Goal: Transaction & Acquisition: Purchase product/service

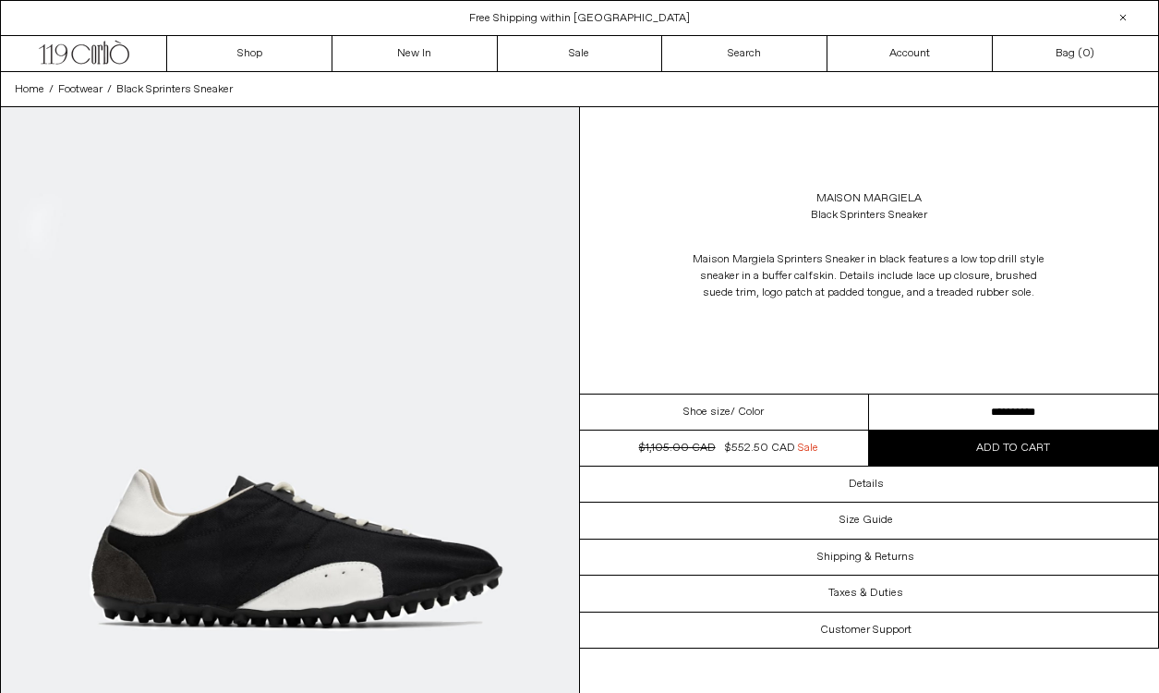
scroll to position [147, 0]
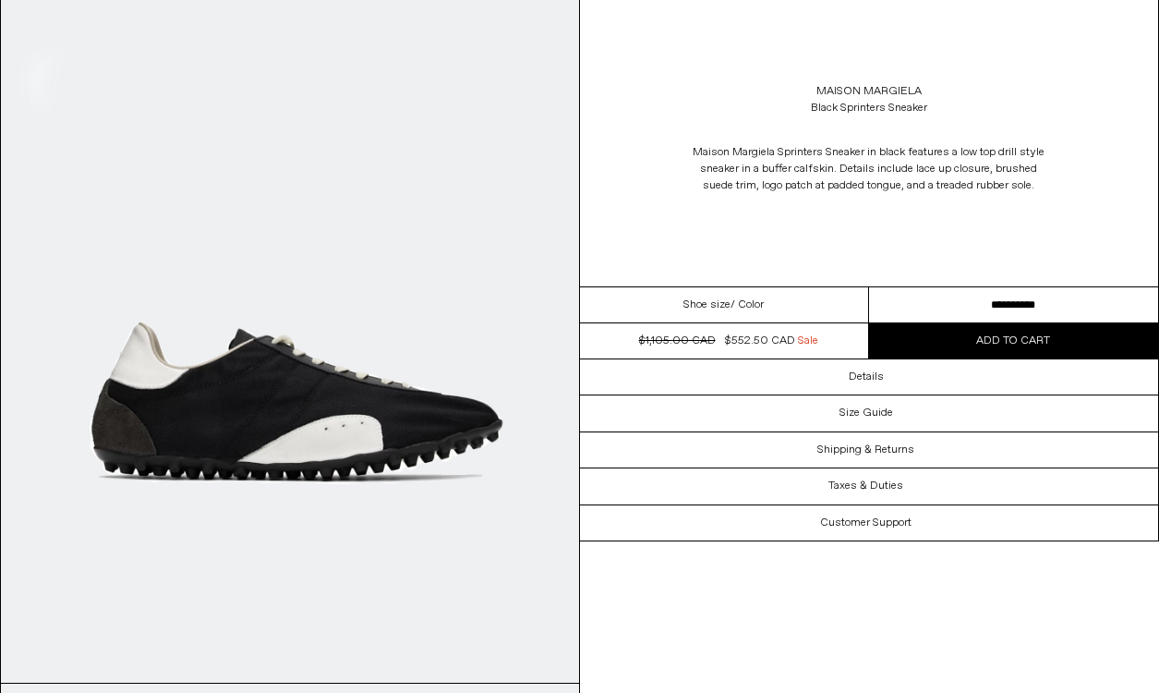
click at [281, 432] on img at bounding box center [290, 321] width 578 height 722
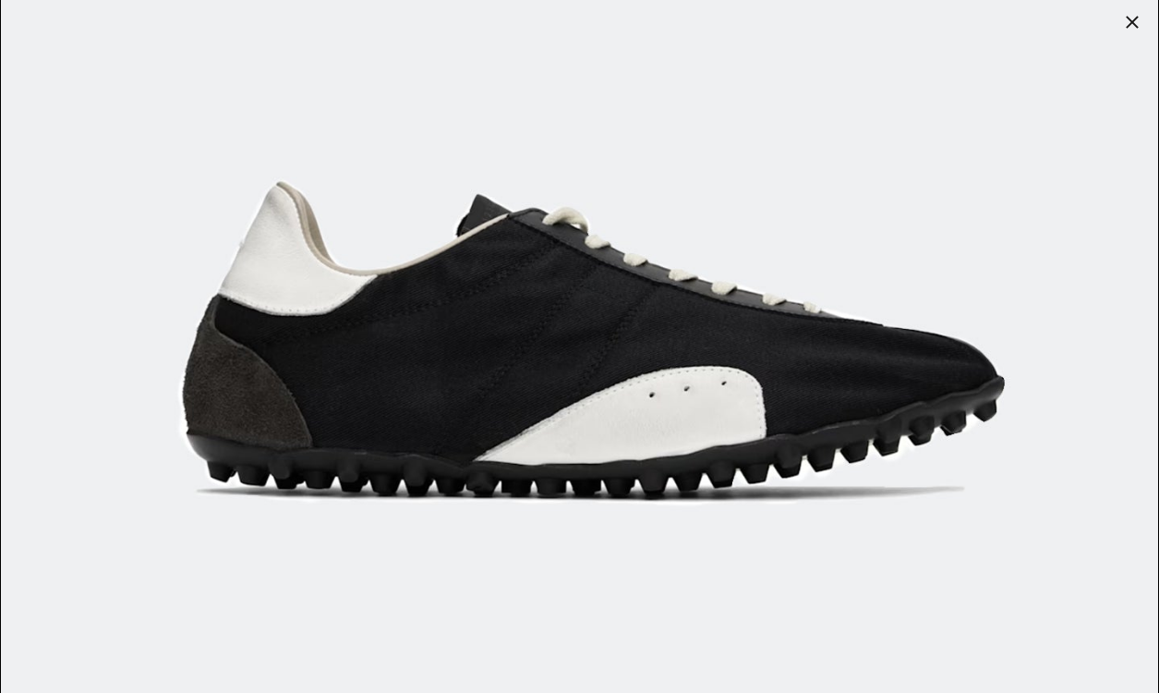
scroll to position [548, 0]
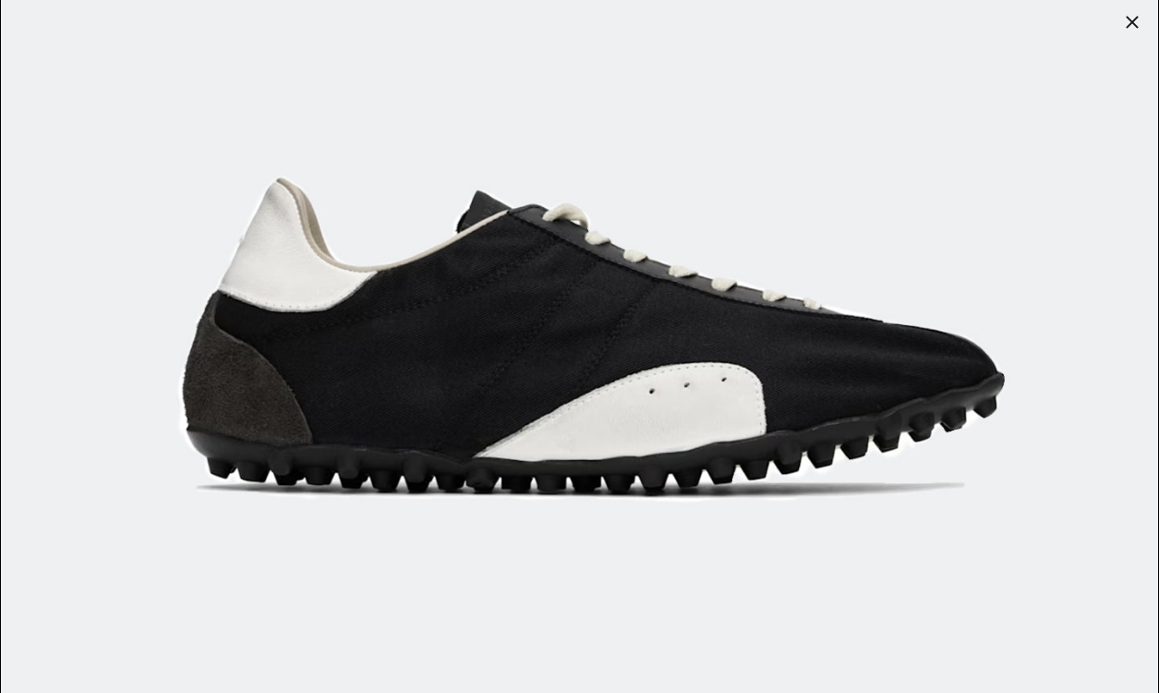
click at [532, 411] on img at bounding box center [579, 176] width 1157 height 1446
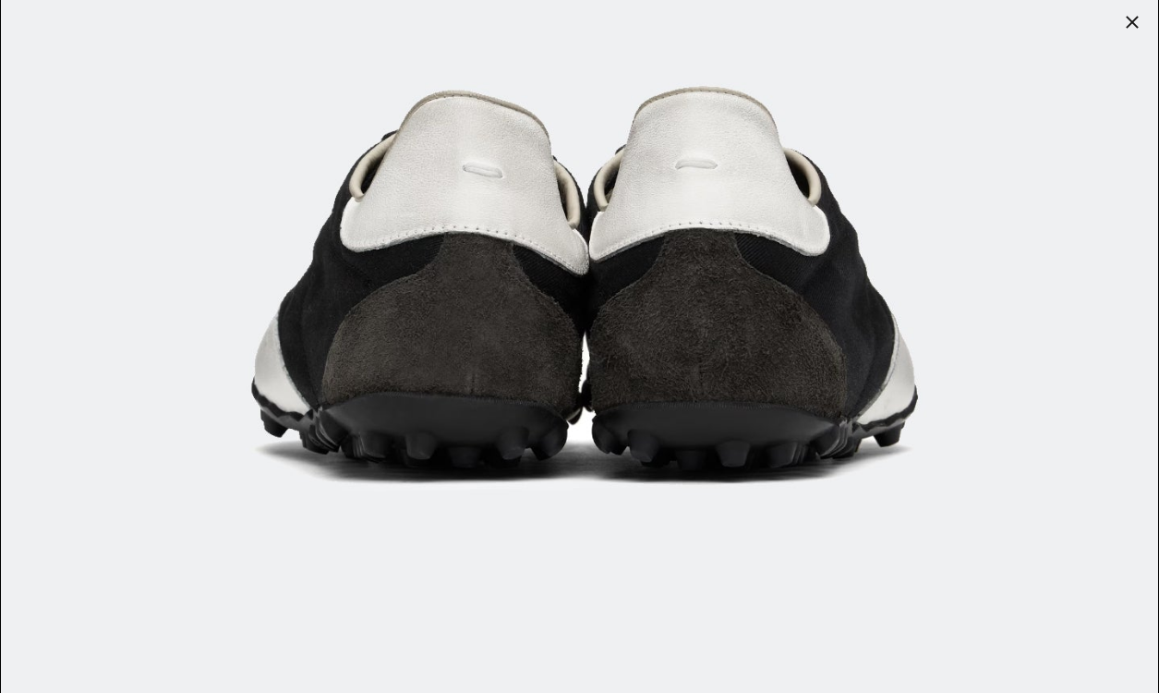
scroll to position [4928, 0]
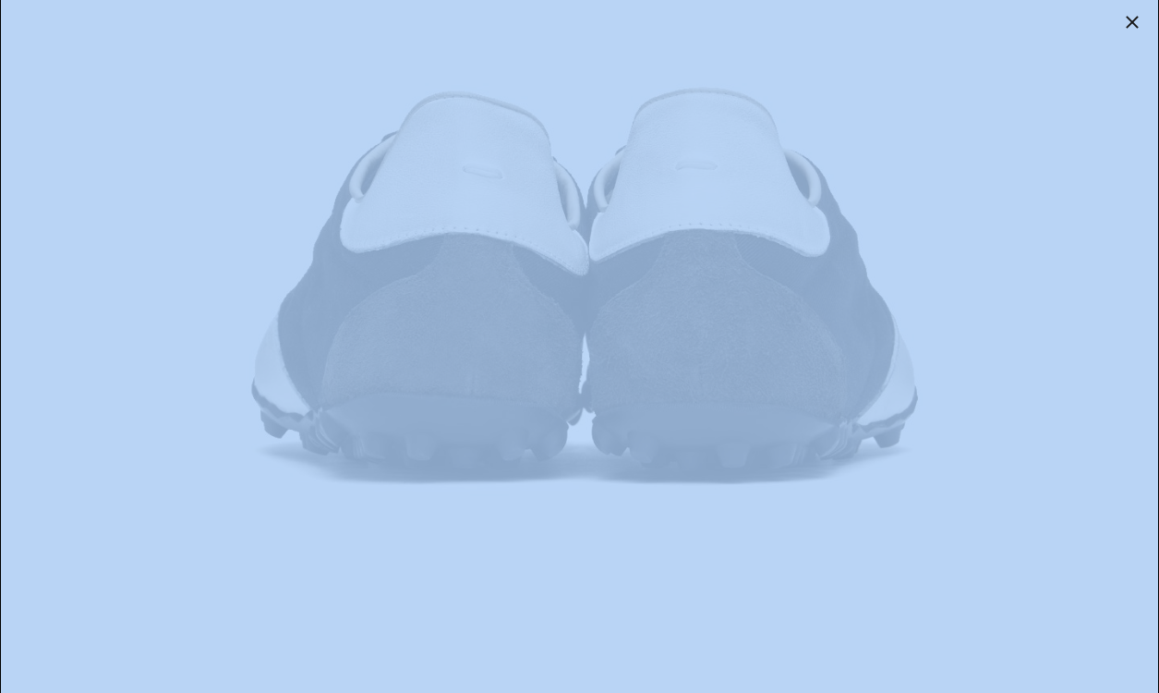
drag, startPoint x: 1132, startPoint y: 21, endPoint x: 892, endPoint y: 256, distance: 335.7
click at [896, 253] on div at bounding box center [579, 346] width 1159 height 693
click at [759, 316] on img at bounding box center [579, 138] width 1157 height 1446
click at [1040, 300] on img at bounding box center [579, 138] width 1157 height 1446
click at [990, 558] on img at bounding box center [579, 138] width 1157 height 1446
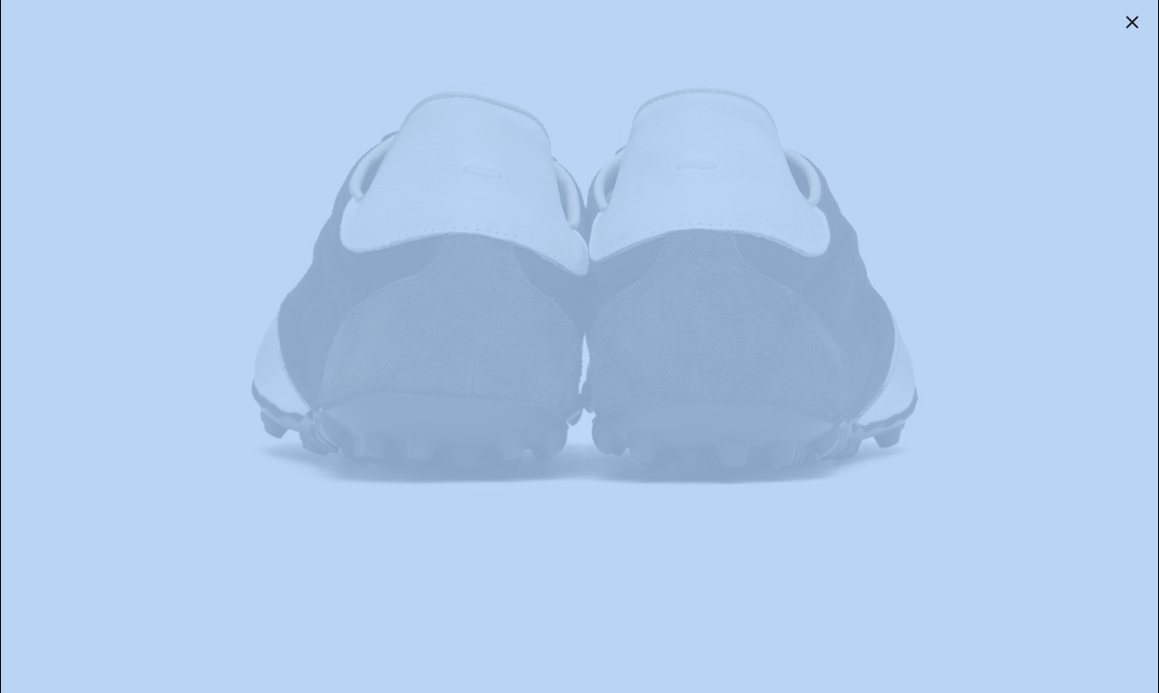
click at [1072, 110] on img at bounding box center [579, 138] width 1157 height 1446
click at [646, 306] on img at bounding box center [579, 138] width 1157 height 1446
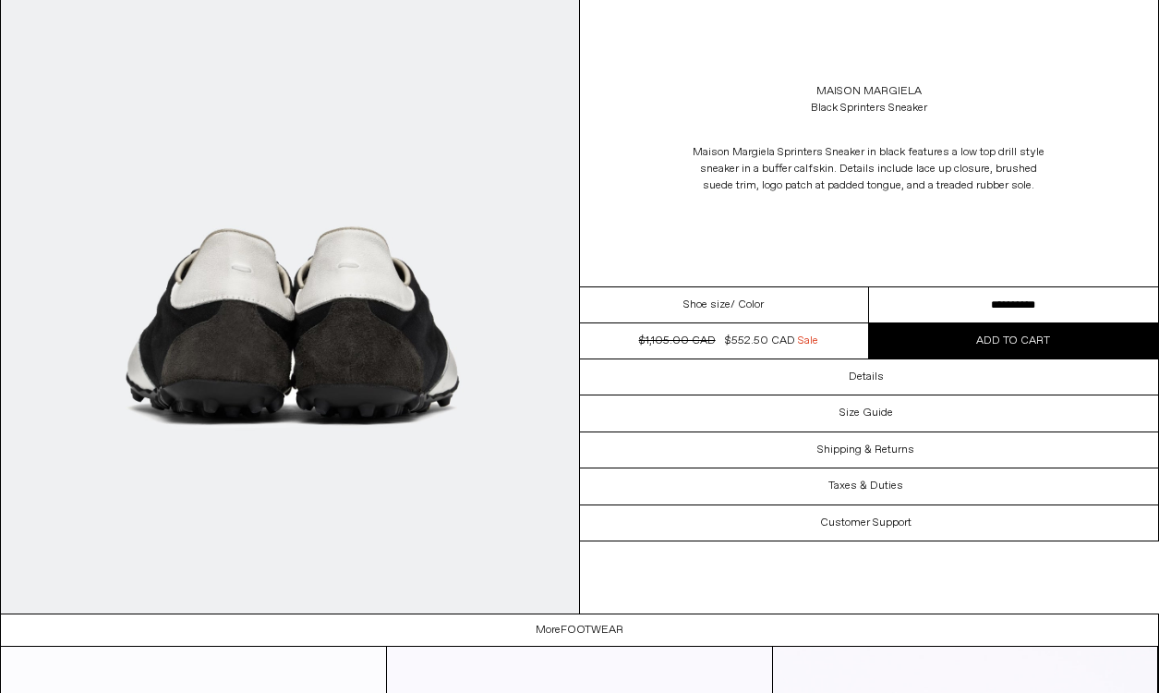
scroll to position [2394, 0]
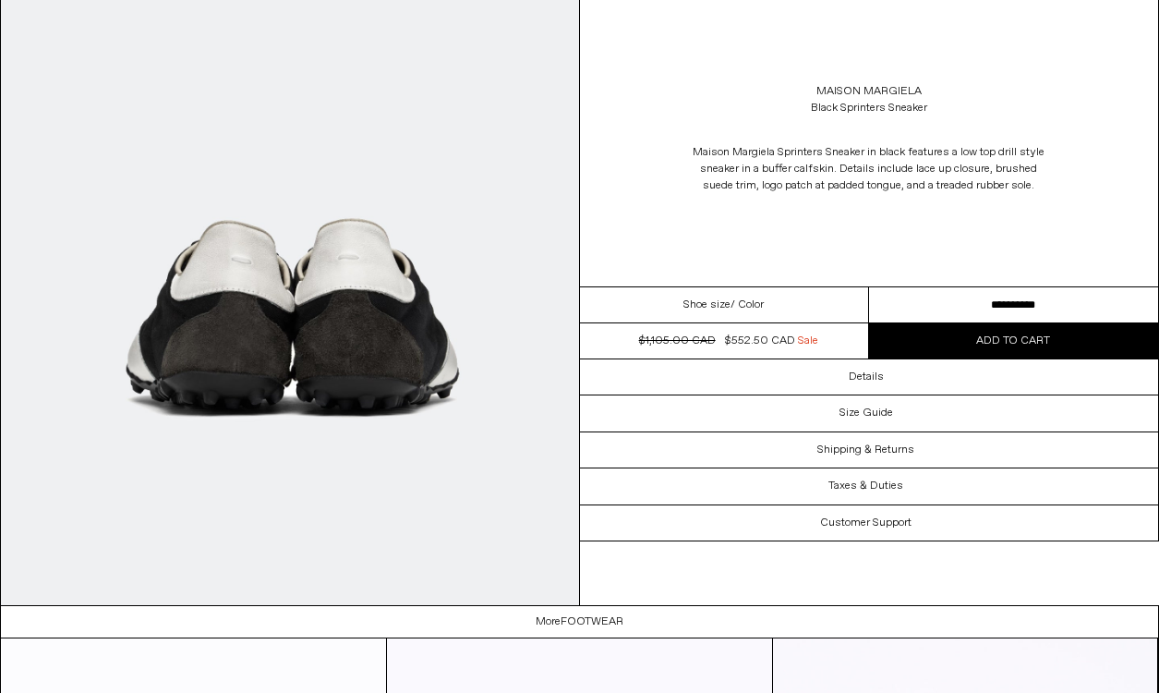
click at [339, 247] on img at bounding box center [290, 244] width 578 height 722
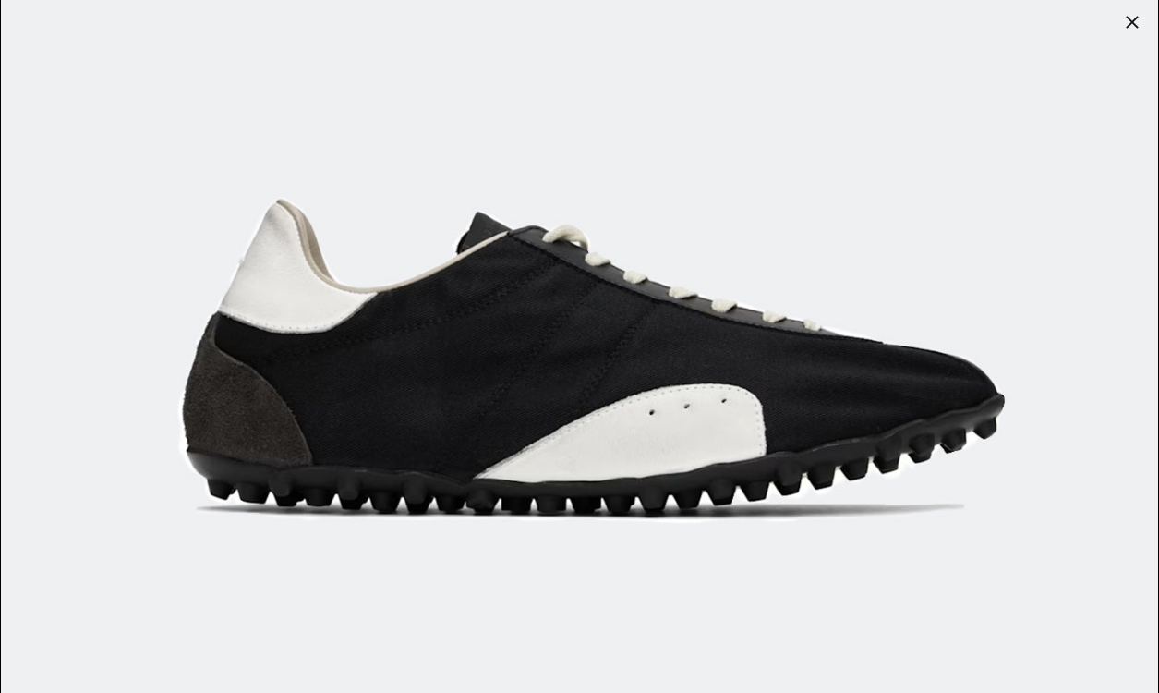
scroll to position [530, 0]
